Goal: Register for event/course

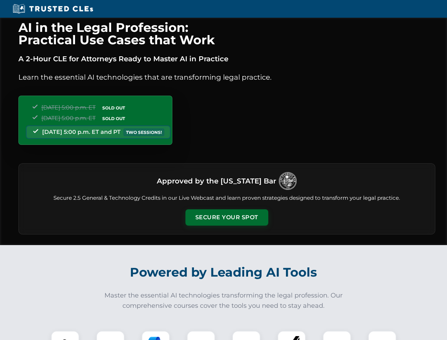
click at [227, 217] on button "Secure Your Spot" at bounding box center [227, 217] width 83 height 16
click at [65, 335] on img at bounding box center [65, 345] width 21 height 21
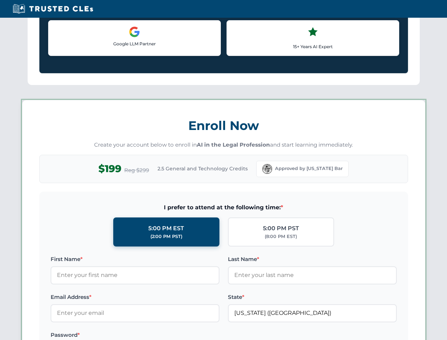
click at [156, 335] on label "Password *" at bounding box center [135, 335] width 169 height 8
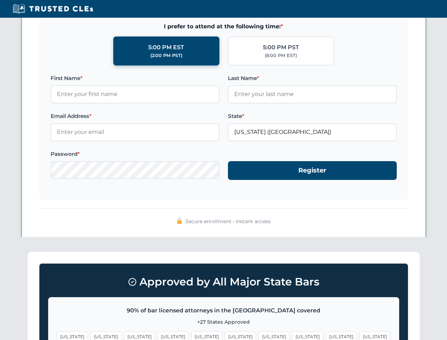
click at [326, 335] on span "[US_STATE]" at bounding box center [341, 336] width 31 height 10
